Goal: Task Accomplishment & Management: Manage account settings

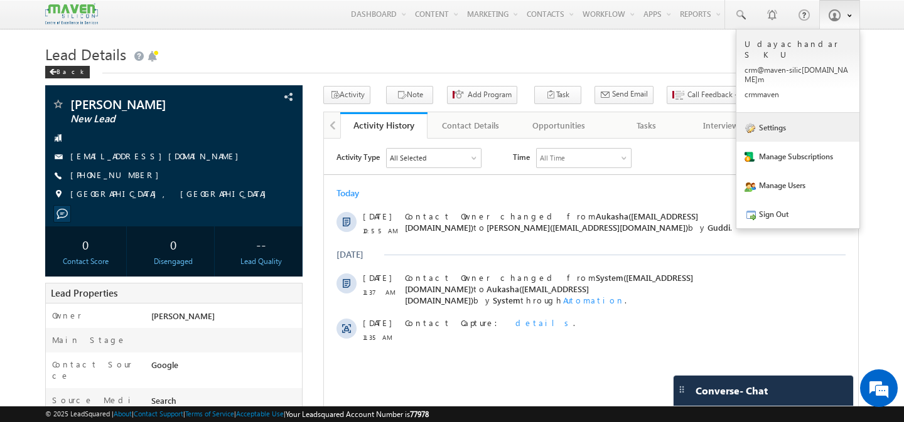
click at [788, 118] on link "Settings" at bounding box center [797, 127] width 123 height 29
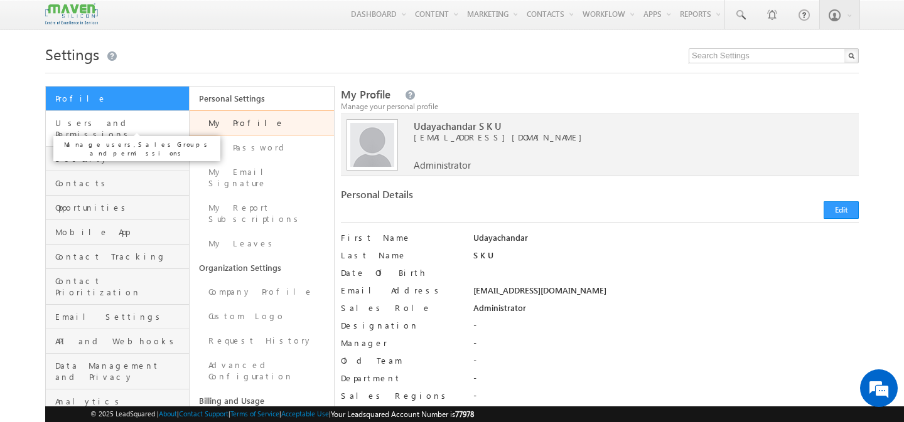
click at [120, 119] on span "Users and Permissions" at bounding box center [120, 128] width 131 height 23
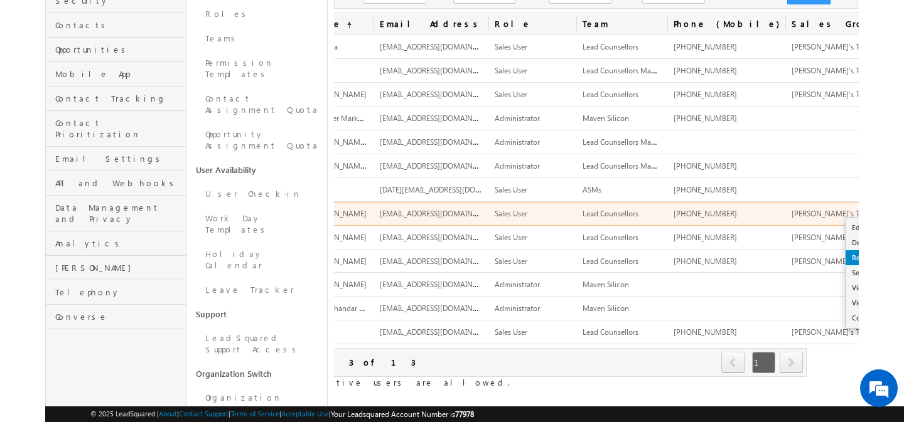
click at [846, 257] on link "Reset Password" at bounding box center [891, 257] width 91 height 15
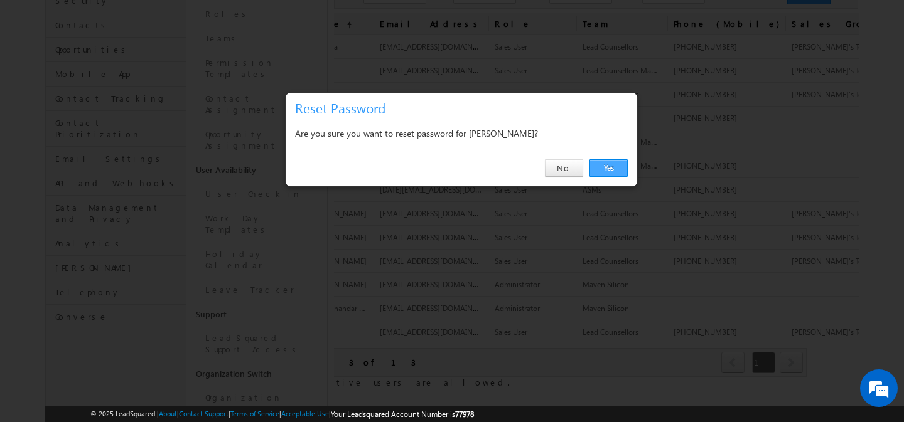
click at [604, 169] on link "Yes" at bounding box center [608, 168] width 38 height 18
